Goal: Task Accomplishment & Management: Manage account settings

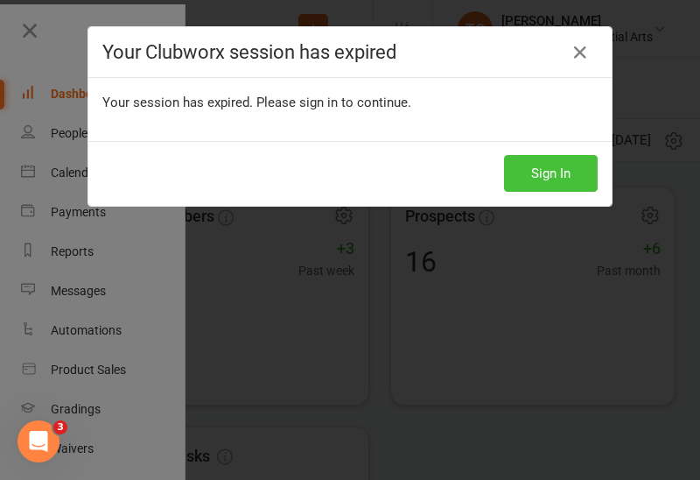
click at [543, 174] on button "Sign In" at bounding box center [551, 173] width 94 height 37
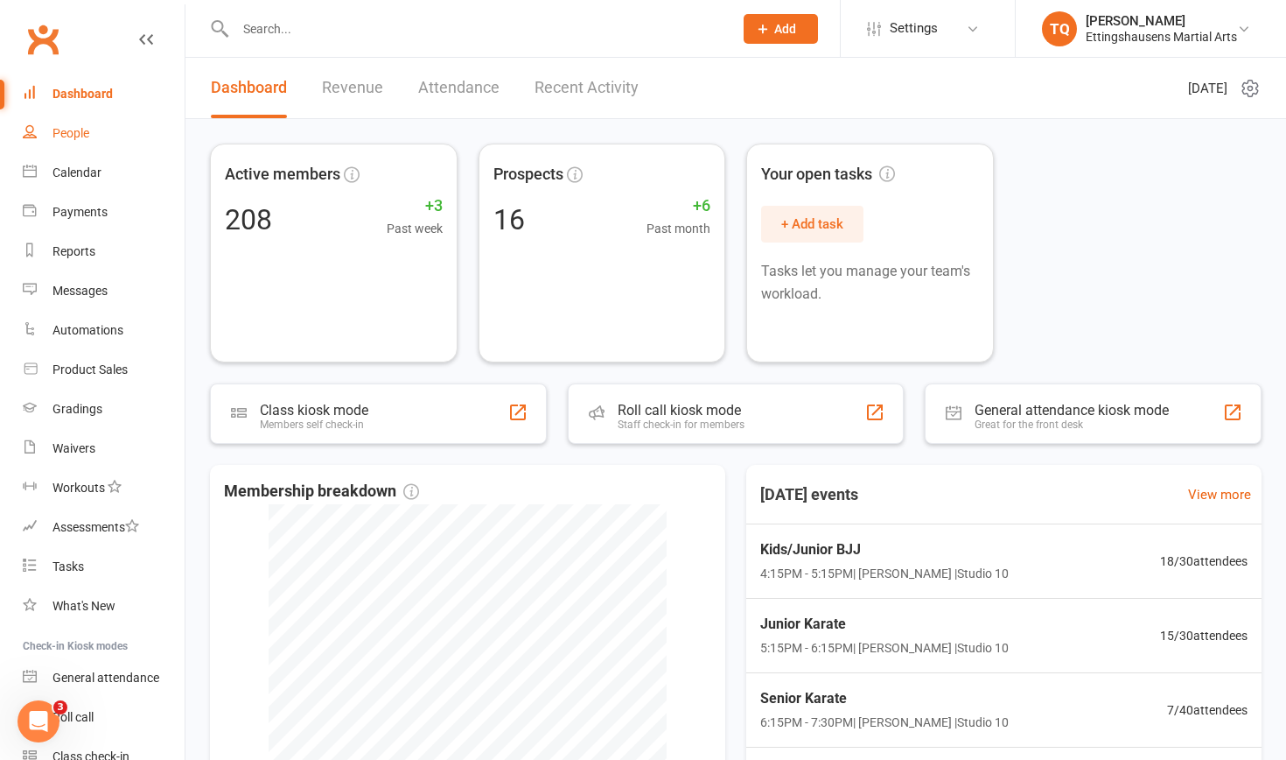
click at [64, 129] on div "People" at bounding box center [71, 133] width 37 height 14
select select "100"
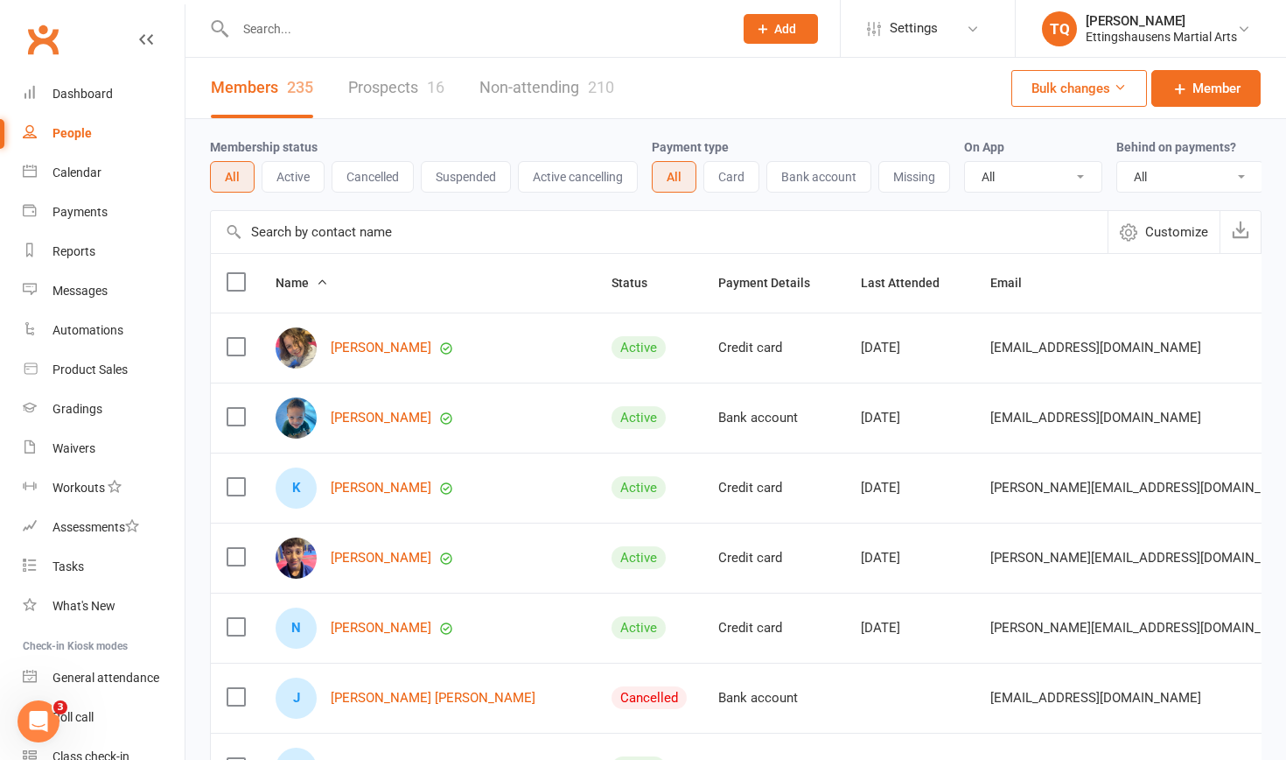
click at [413, 86] on link "Prospects 16" at bounding box center [396, 88] width 96 height 60
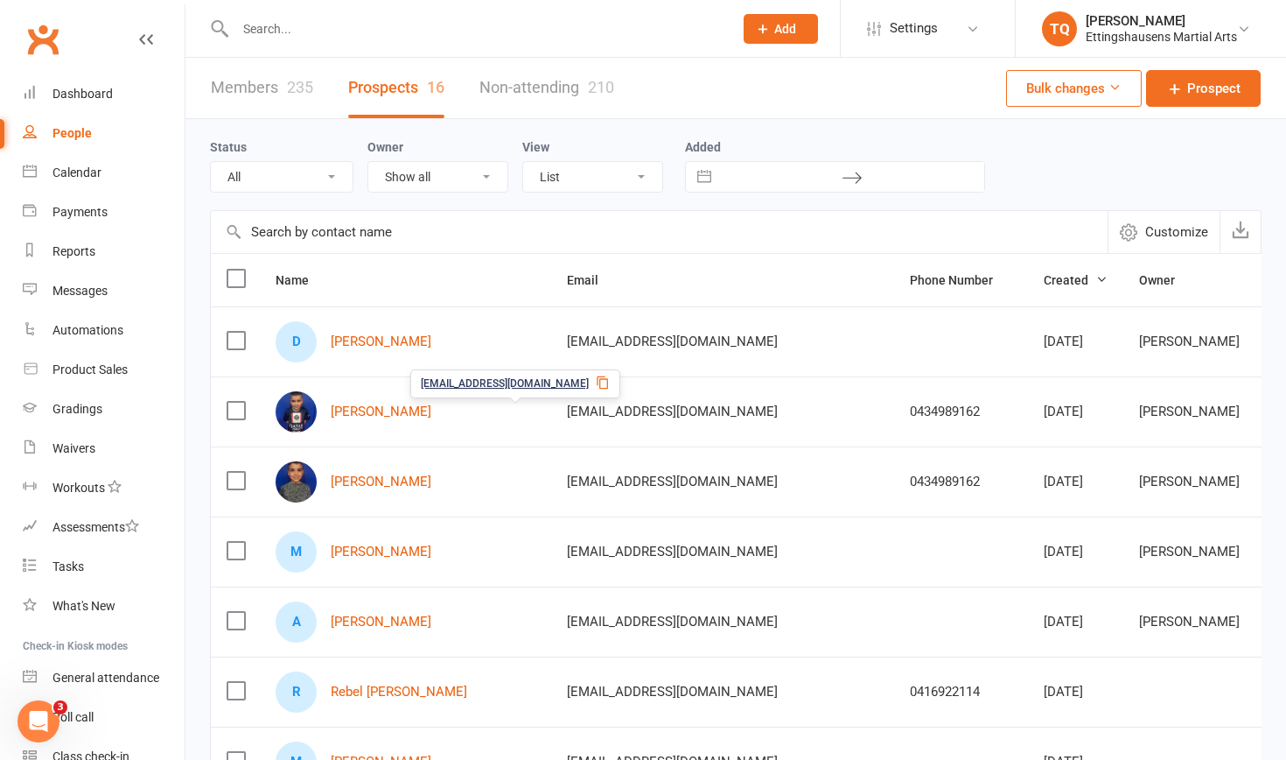
click at [494, 385] on span "[EMAIL_ADDRESS][DOMAIN_NAME]" at bounding box center [505, 383] width 168 height 17
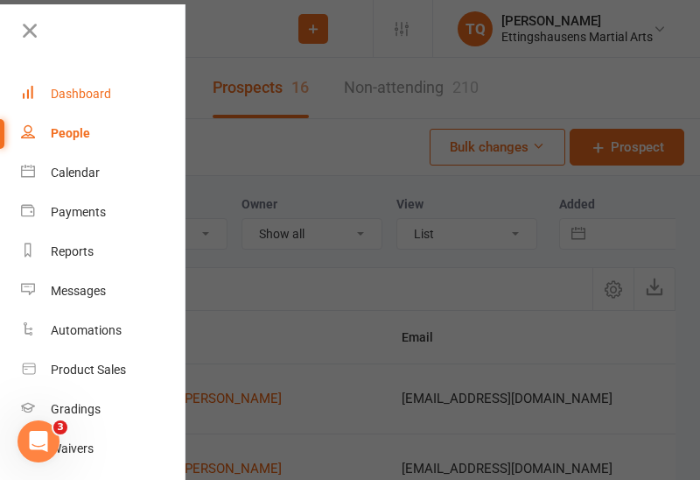
click at [100, 96] on div "Dashboard" at bounding box center [81, 94] width 60 height 14
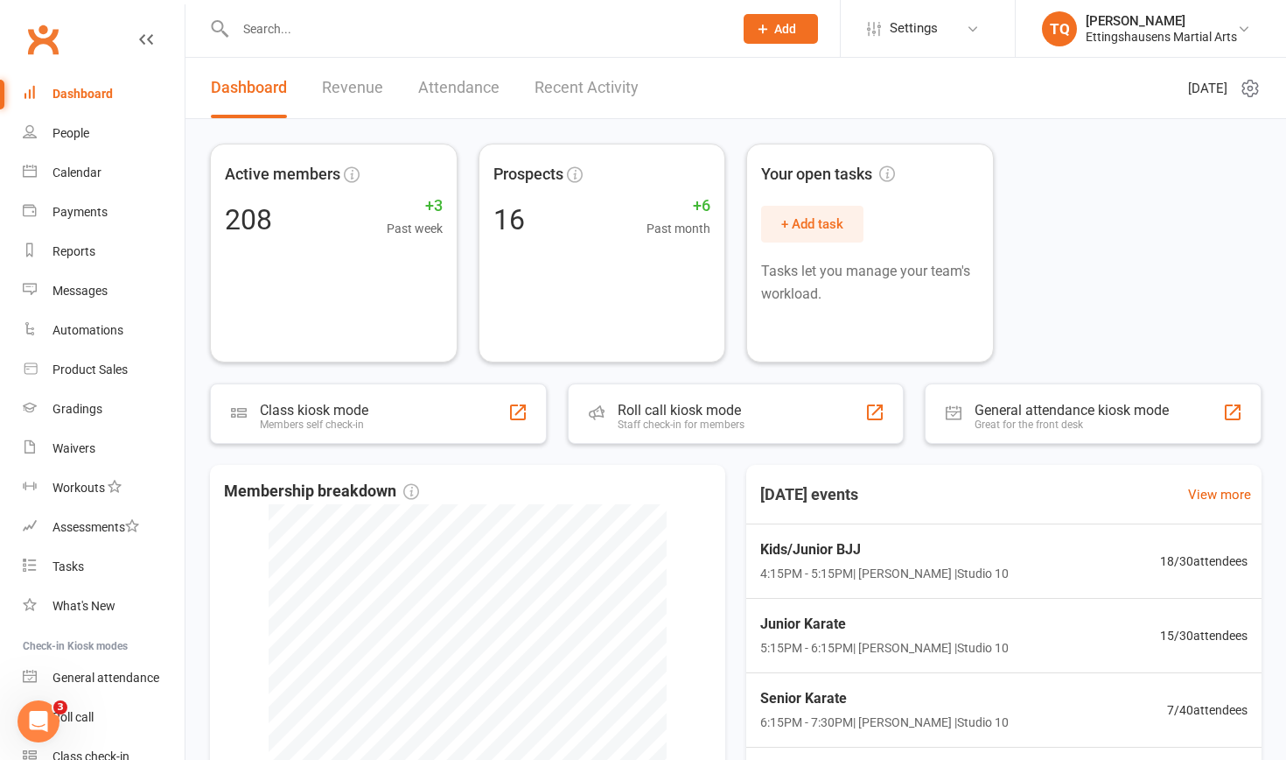
click at [254, 25] on input "text" at bounding box center [475, 29] width 491 height 25
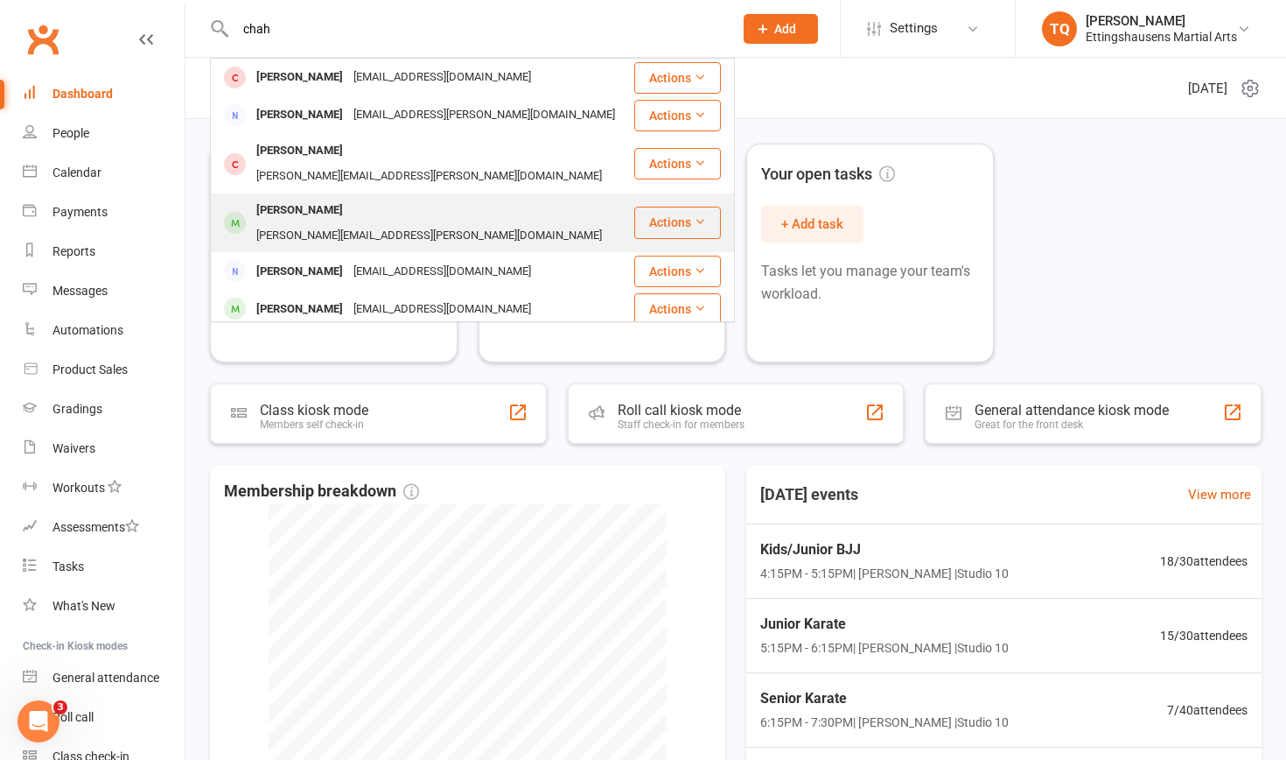
type input "chah"
click at [282, 198] on div "[PERSON_NAME]" at bounding box center [299, 210] width 97 height 25
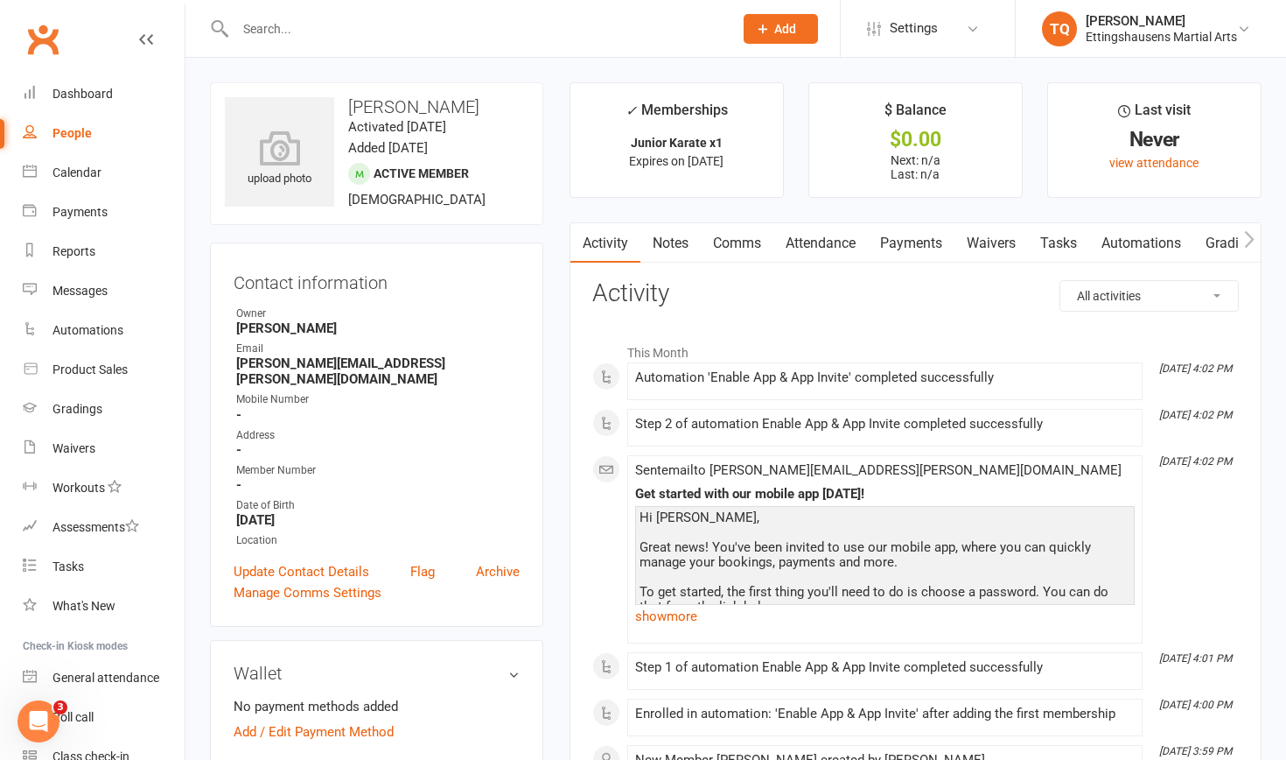
click at [81, 130] on div "People" at bounding box center [72, 133] width 39 height 14
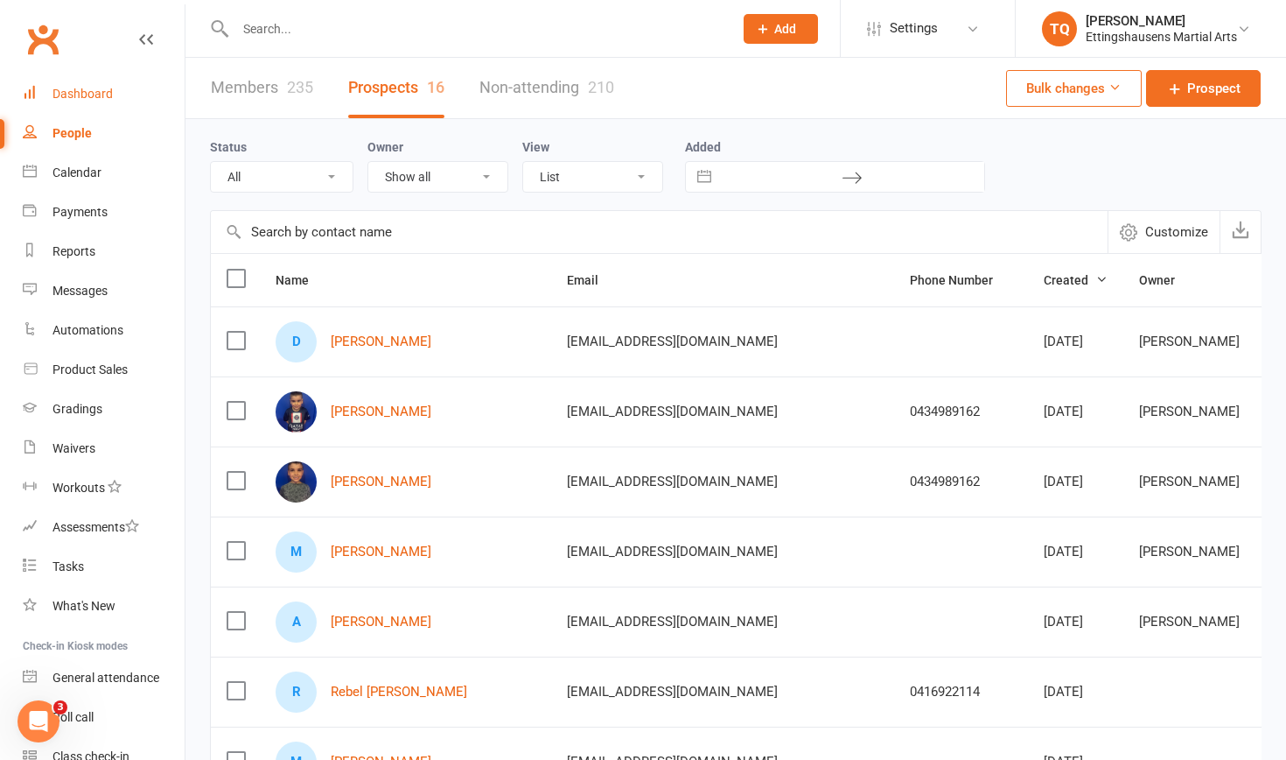
click at [84, 92] on div "Dashboard" at bounding box center [83, 94] width 60 height 14
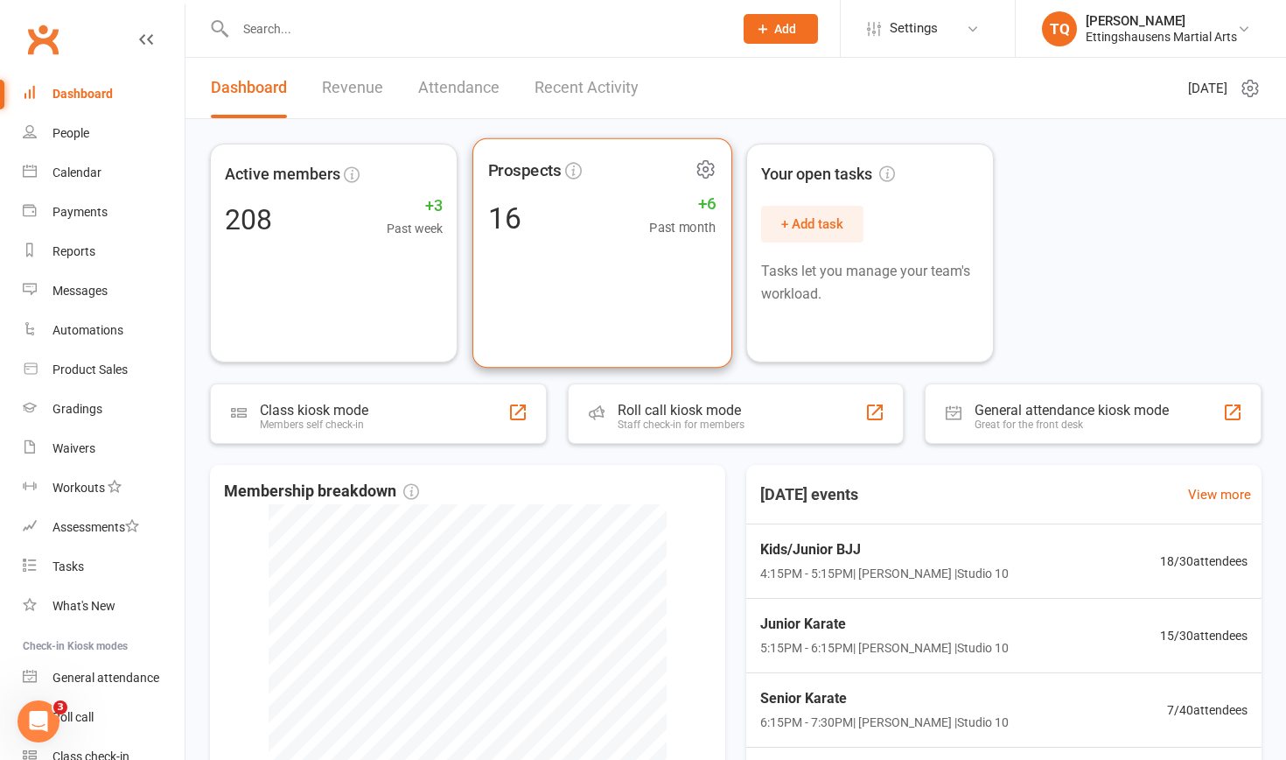
click at [565, 204] on div "16 +6 Past month" at bounding box center [601, 217] width 228 height 39
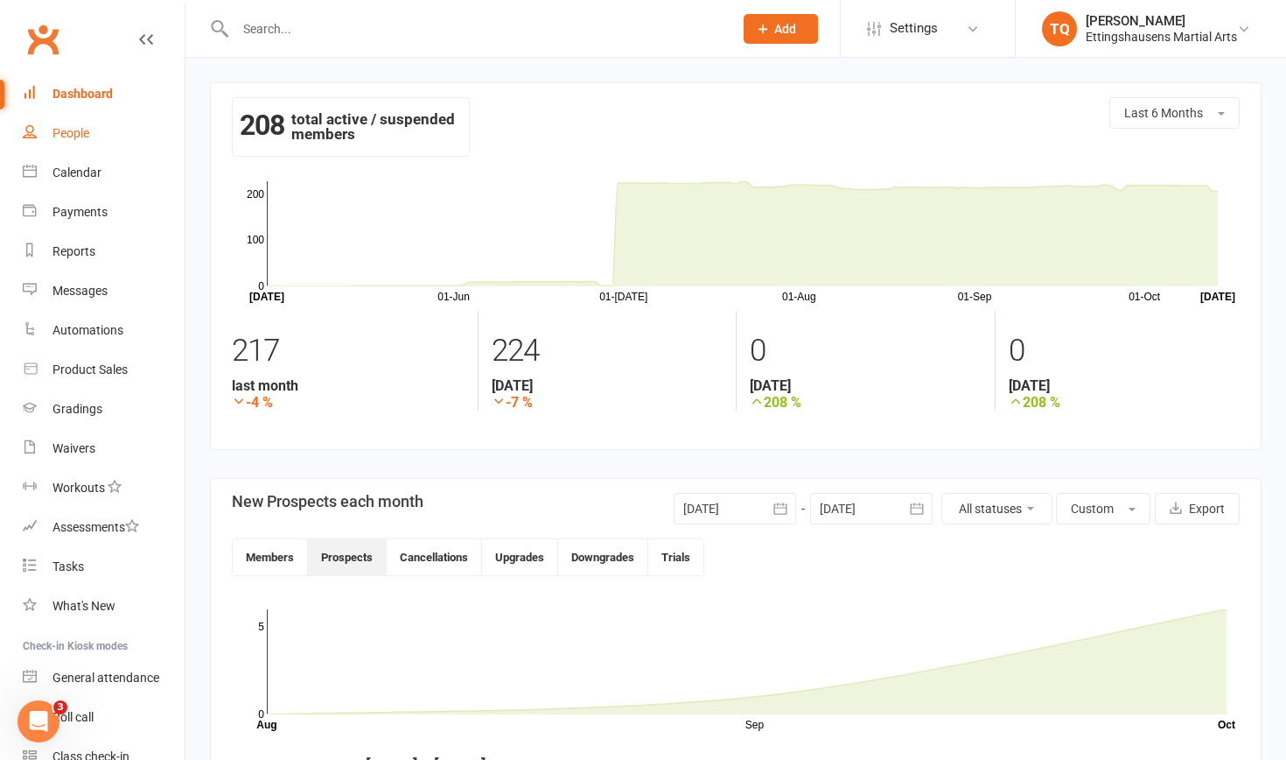
click at [88, 128] on div "People" at bounding box center [71, 133] width 37 height 14
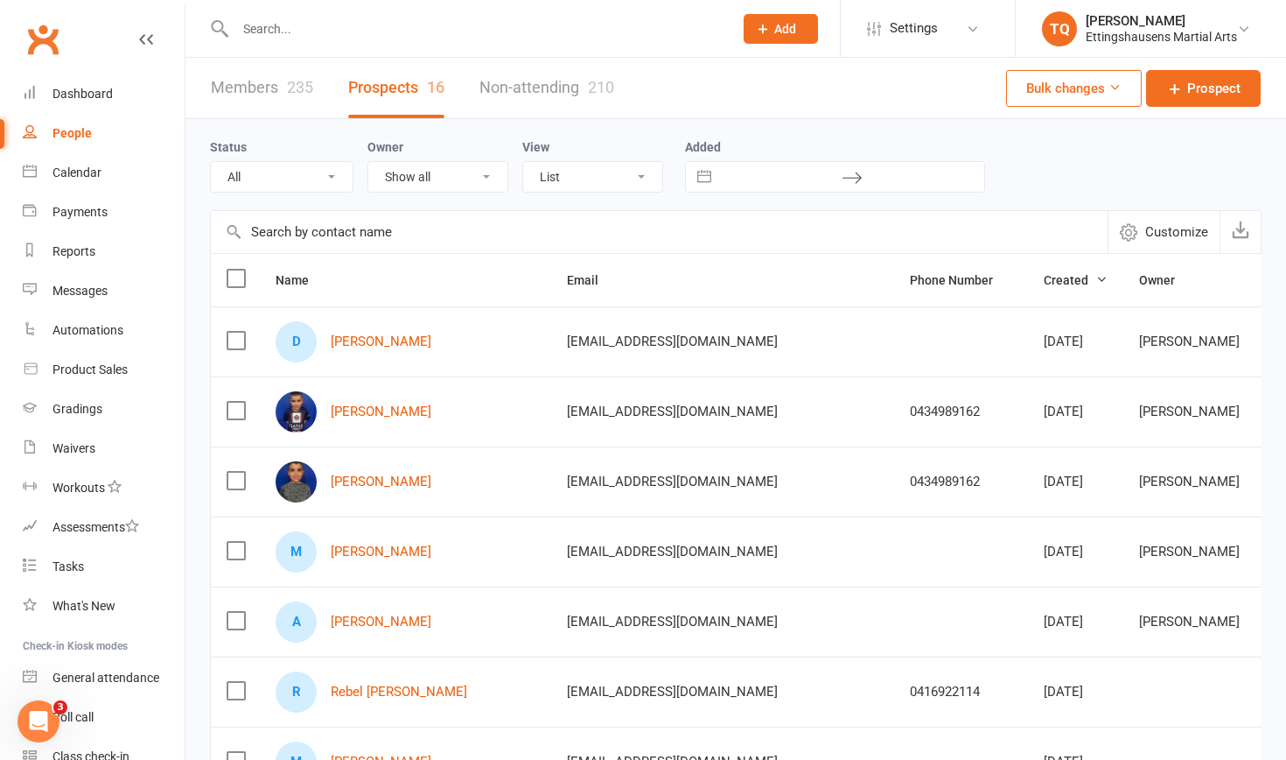
click at [378, 86] on link "Prospects 16" at bounding box center [396, 88] width 96 height 60
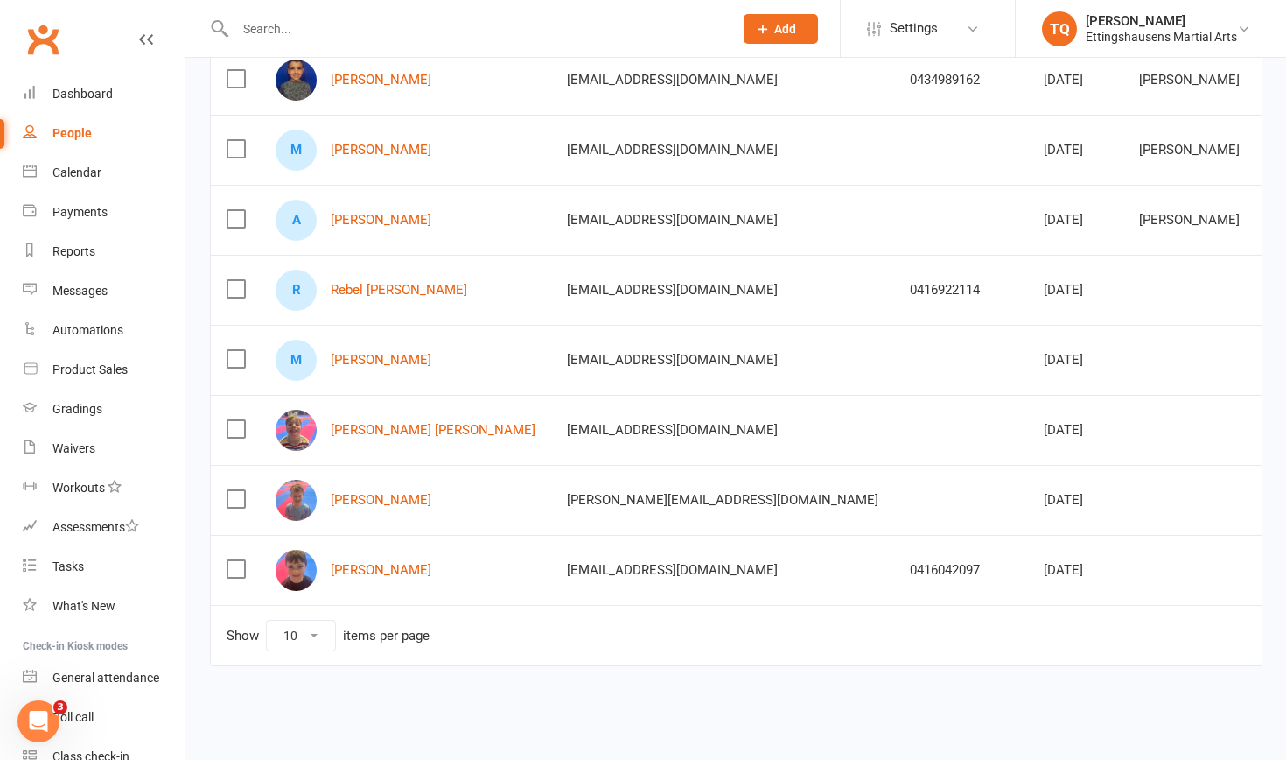
scroll to position [417, 0]
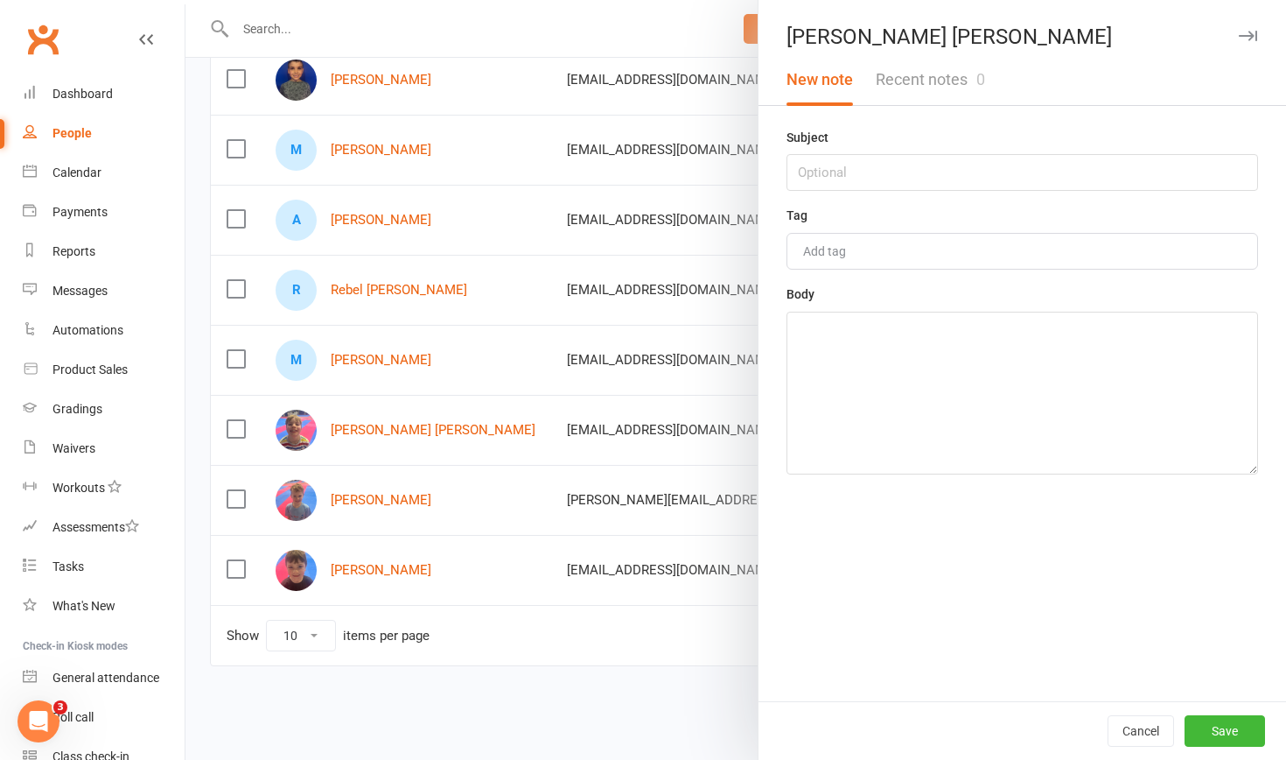
click at [585, 479] on div at bounding box center [736, 380] width 1101 height 760
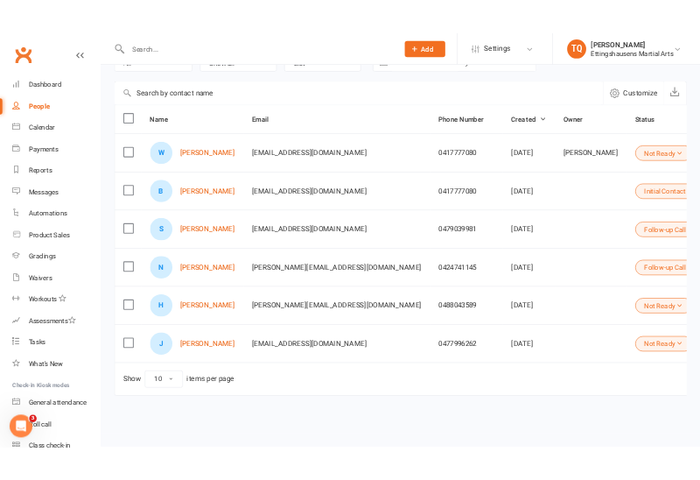
scroll to position [137, 0]
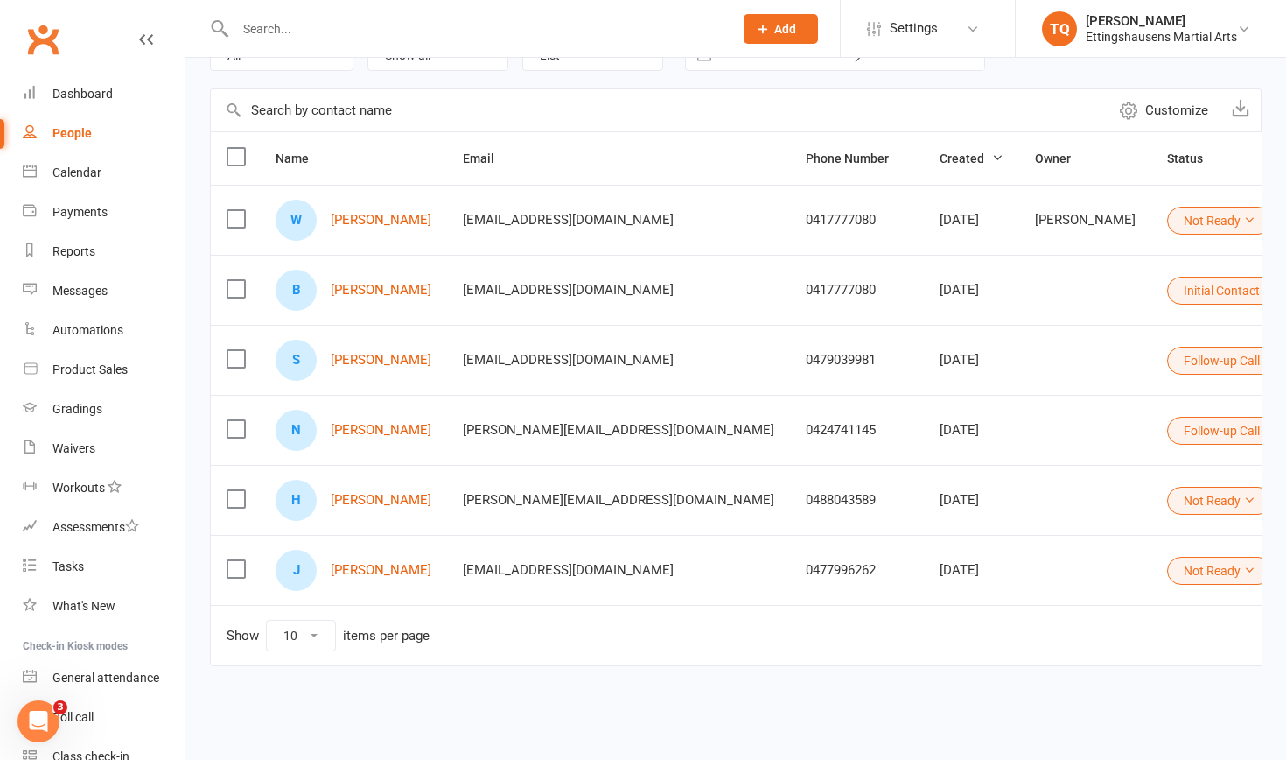
click at [87, 133] on div "People" at bounding box center [72, 133] width 39 height 14
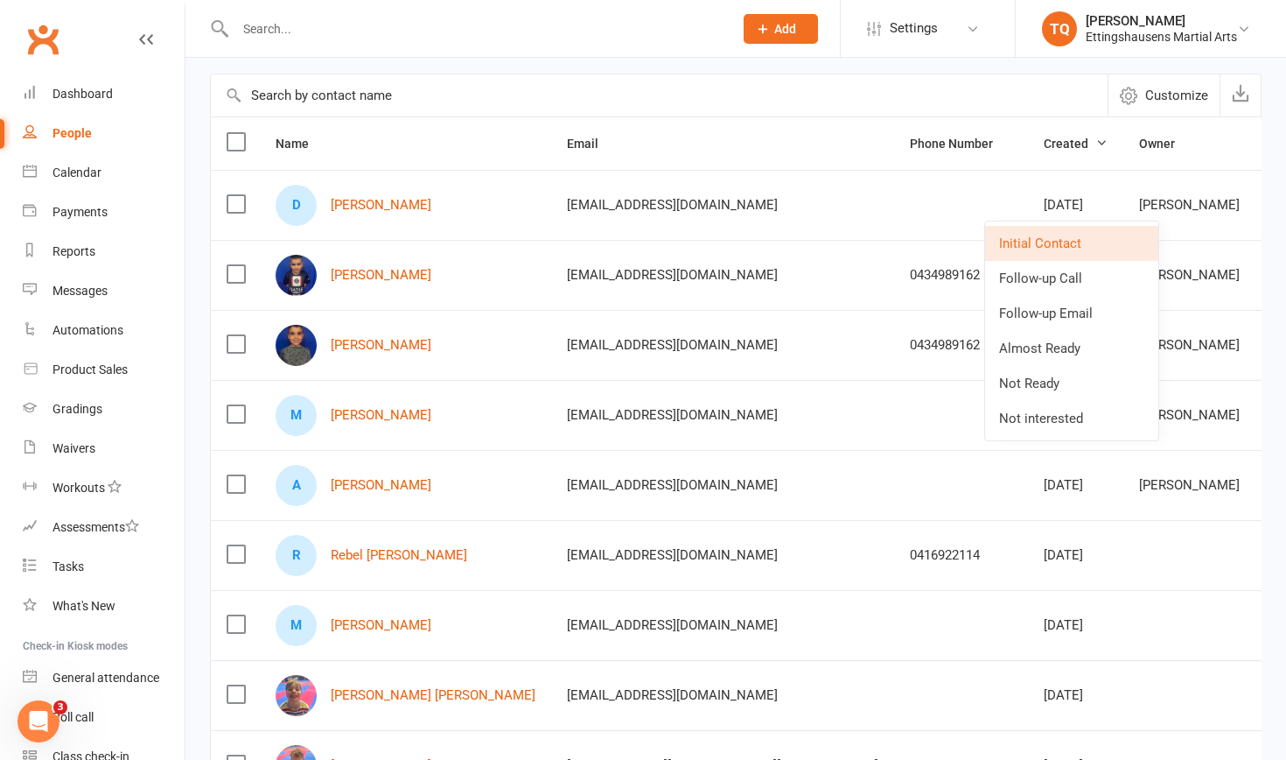
click at [584, 112] on input "text" at bounding box center [659, 95] width 897 height 42
